Goal: Transaction & Acquisition: Purchase product/service

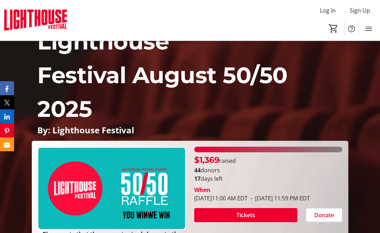
scroll to position [52, 0]
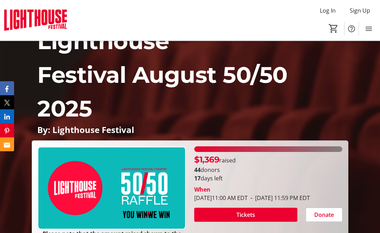
click at [257, 207] on span at bounding box center [245, 215] width 103 height 17
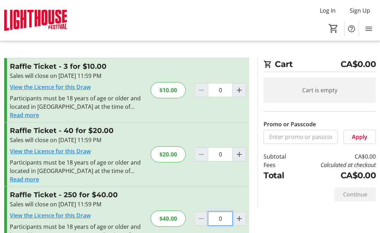
click at [224, 97] on input "0" at bounding box center [220, 90] width 25 height 14
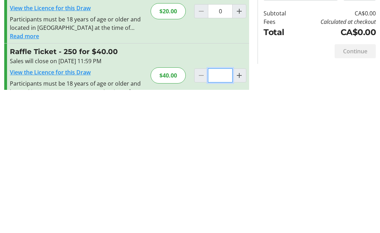
scroll to position [32, 0]
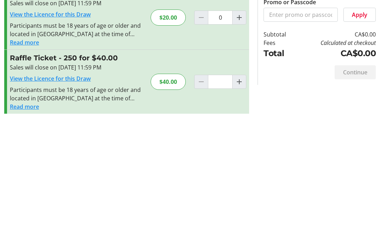
click at [240, 189] on mat-icon "Increment by one" at bounding box center [239, 193] width 8 height 8
type input "1"
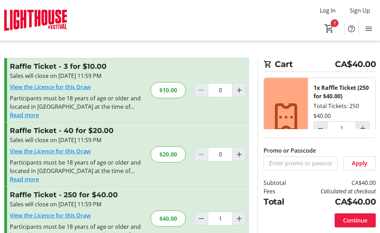
click at [362, 225] on span "Continue" at bounding box center [355, 220] width 24 height 8
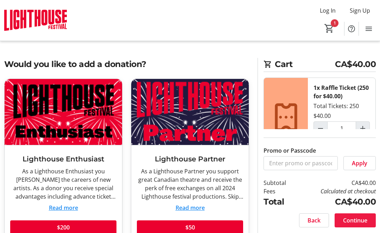
click at [364, 225] on span "Continue" at bounding box center [355, 220] width 24 height 8
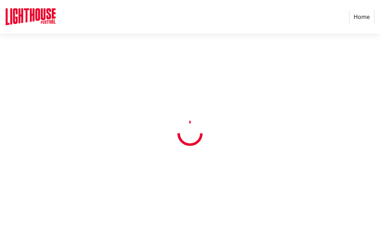
select select "CA"
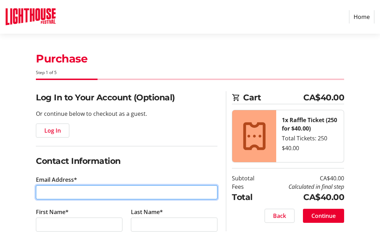
click at [115, 189] on input "Email Address*" at bounding box center [126, 193] width 181 height 14
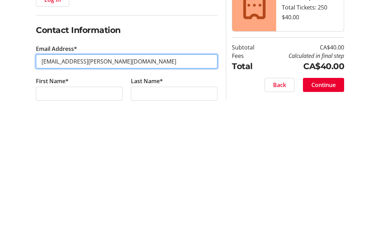
type input "[EMAIL_ADDRESS][PERSON_NAME][DOMAIN_NAME]"
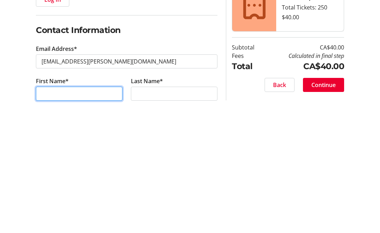
click at [96, 218] on input "First Name*" at bounding box center [79, 225] width 86 height 14
type input "k"
type input "[PERSON_NAME]"
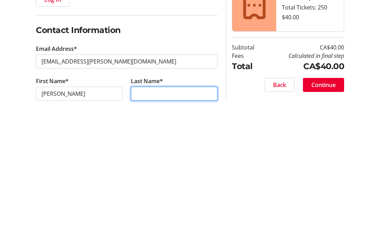
click at [160, 218] on input "Last Name*" at bounding box center [174, 225] width 86 height 14
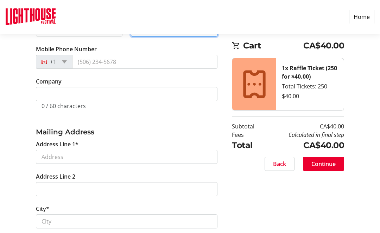
scroll to position [195, 0]
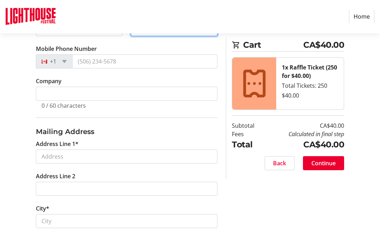
type input "Katschilo"
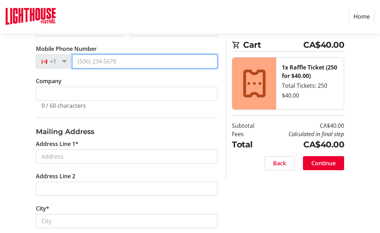
click at [147, 62] on input "Mobile Phone Number" at bounding box center [144, 62] width 145 height 14
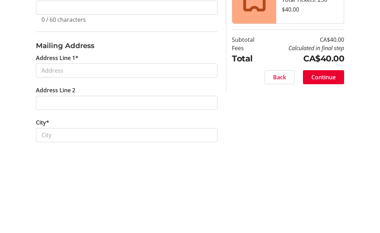
type input "[PHONE_NUMBER]"
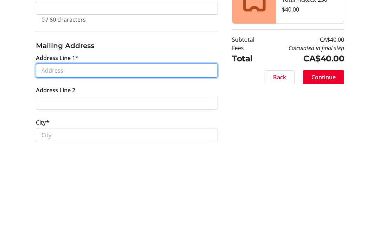
click at [109, 150] on input "Address Line 1*" at bounding box center [126, 157] width 181 height 14
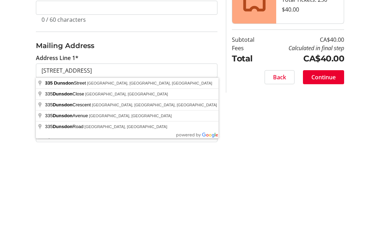
type input "[STREET_ADDRESS]"
type input "Brantford"
select select "ON"
type input "N3R 0B5"
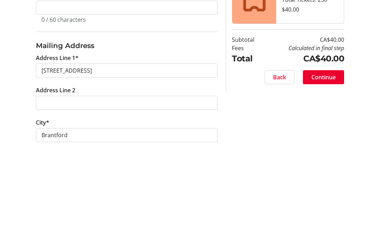
scroll to position [282, 0]
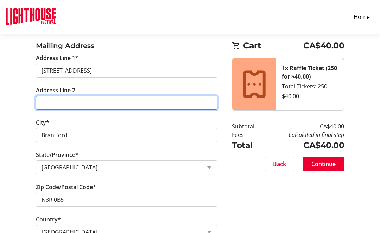
click at [98, 104] on input "Address Line 2" at bounding box center [126, 103] width 181 height 14
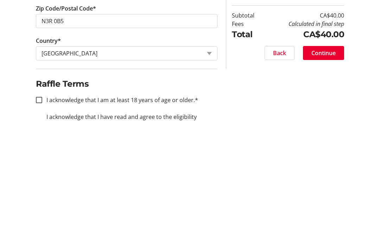
scroll to position [382, 0]
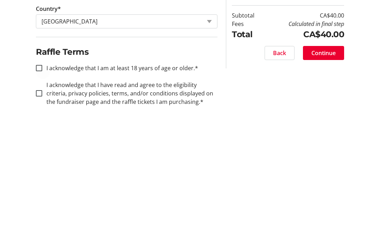
type input "Apt 722"
click at [43, 171] on div at bounding box center [39, 179] width 17 height 17
checkbox input "true"
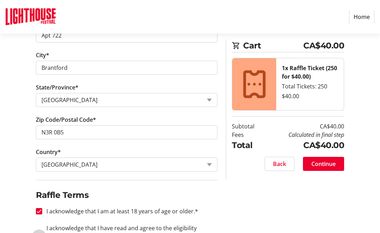
click at [38, 233] on input "I acknowledge that I have read and agree to the eligibility criteria, privacy p…" at bounding box center [39, 237] width 6 height 6
checkbox input "true"
click at [338, 162] on span at bounding box center [323, 164] width 41 height 17
click at [332, 159] on div "Back Continue" at bounding box center [288, 164] width 112 height 14
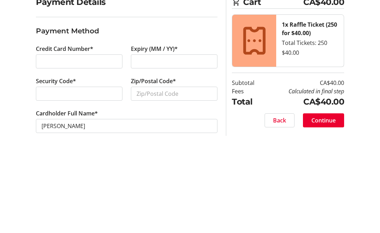
click at [188, 150] on div at bounding box center [174, 157] width 86 height 14
click at [98, 182] on div at bounding box center [79, 189] width 86 height 14
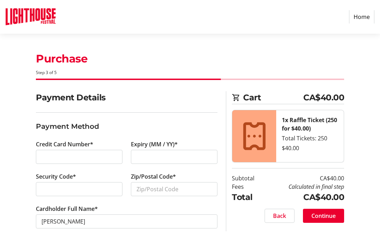
scroll to position [18, 0]
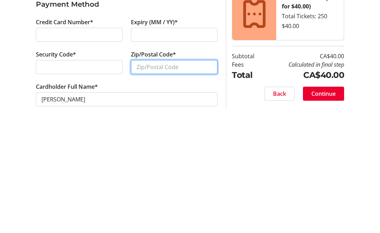
click at [191, 170] on input "Zip/Postal Code*" at bounding box center [174, 177] width 86 height 14
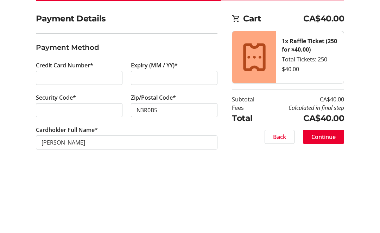
click at [223, 79] on div "Cart CA$40.00 1x Raffle Ticket (250 for $40.00) Total Tickets: 250 $40.00 Subto…" at bounding box center [284, 149] width 127 height 140
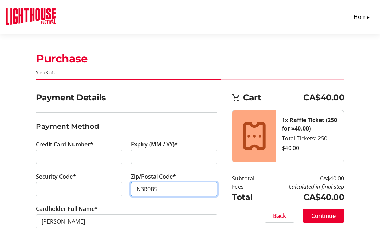
click at [181, 186] on input "N3R0B5" at bounding box center [174, 189] width 86 height 14
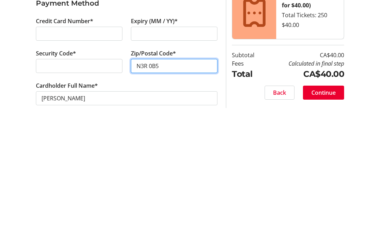
scroll to position [32, 0]
type input "N3R 0B5"
click at [332, 200] on span "Continue" at bounding box center [323, 204] width 24 height 8
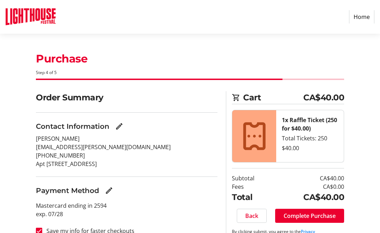
click at [331, 218] on span "Complete Purchase" at bounding box center [309, 216] width 52 height 8
